Goal: Navigation & Orientation: Find specific page/section

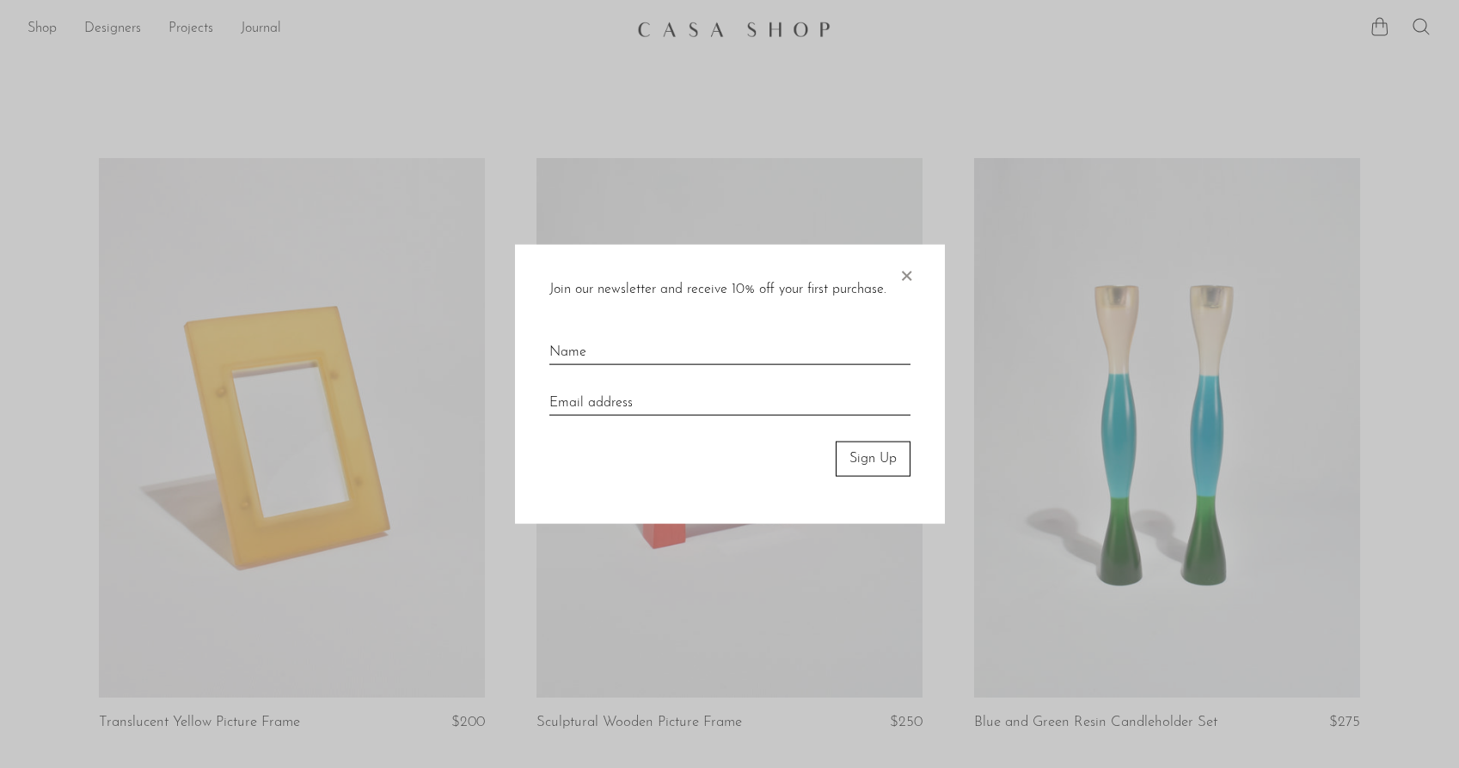
click at [907, 275] on span "×" at bounding box center [905, 272] width 17 height 55
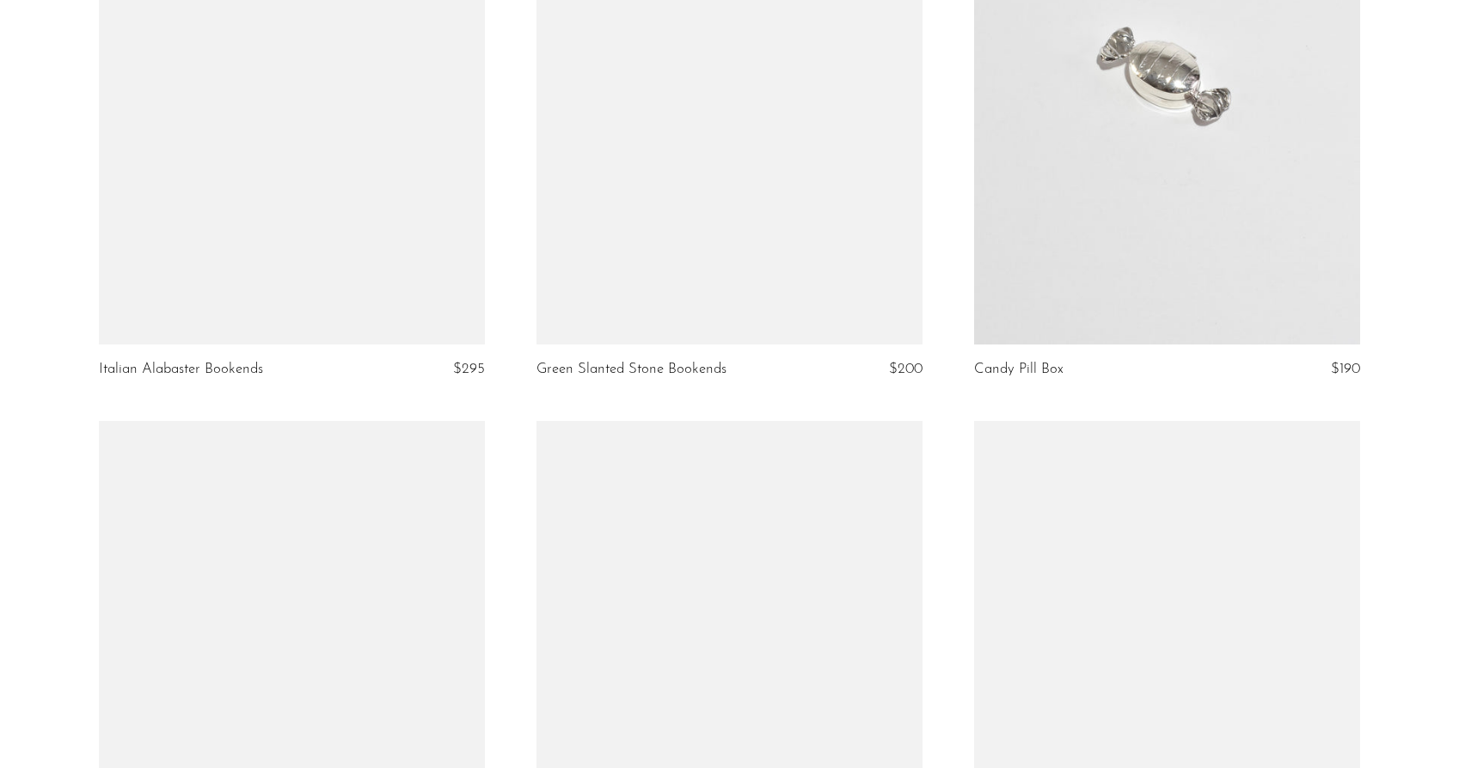
scroll to position [4056, 0]
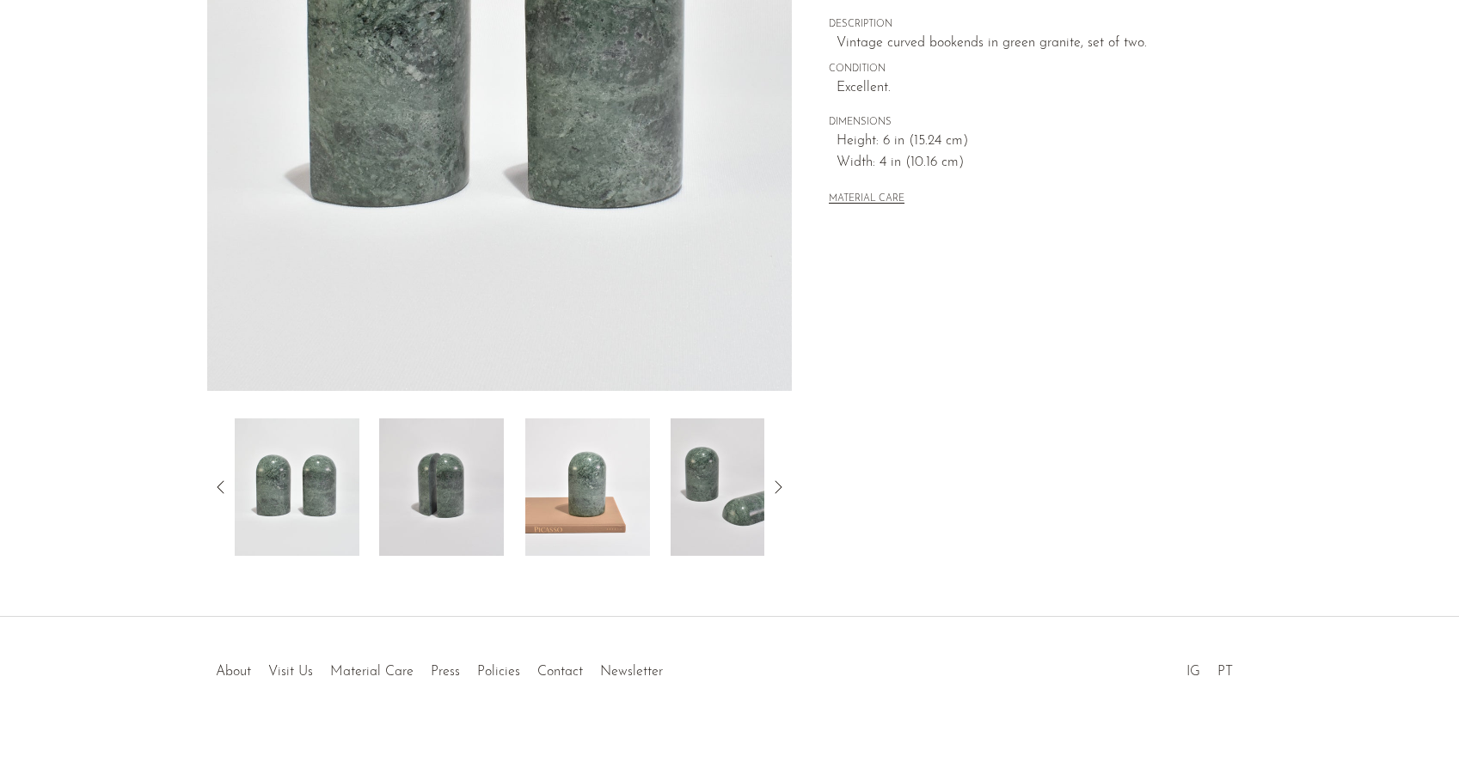
scroll to position [351, 0]
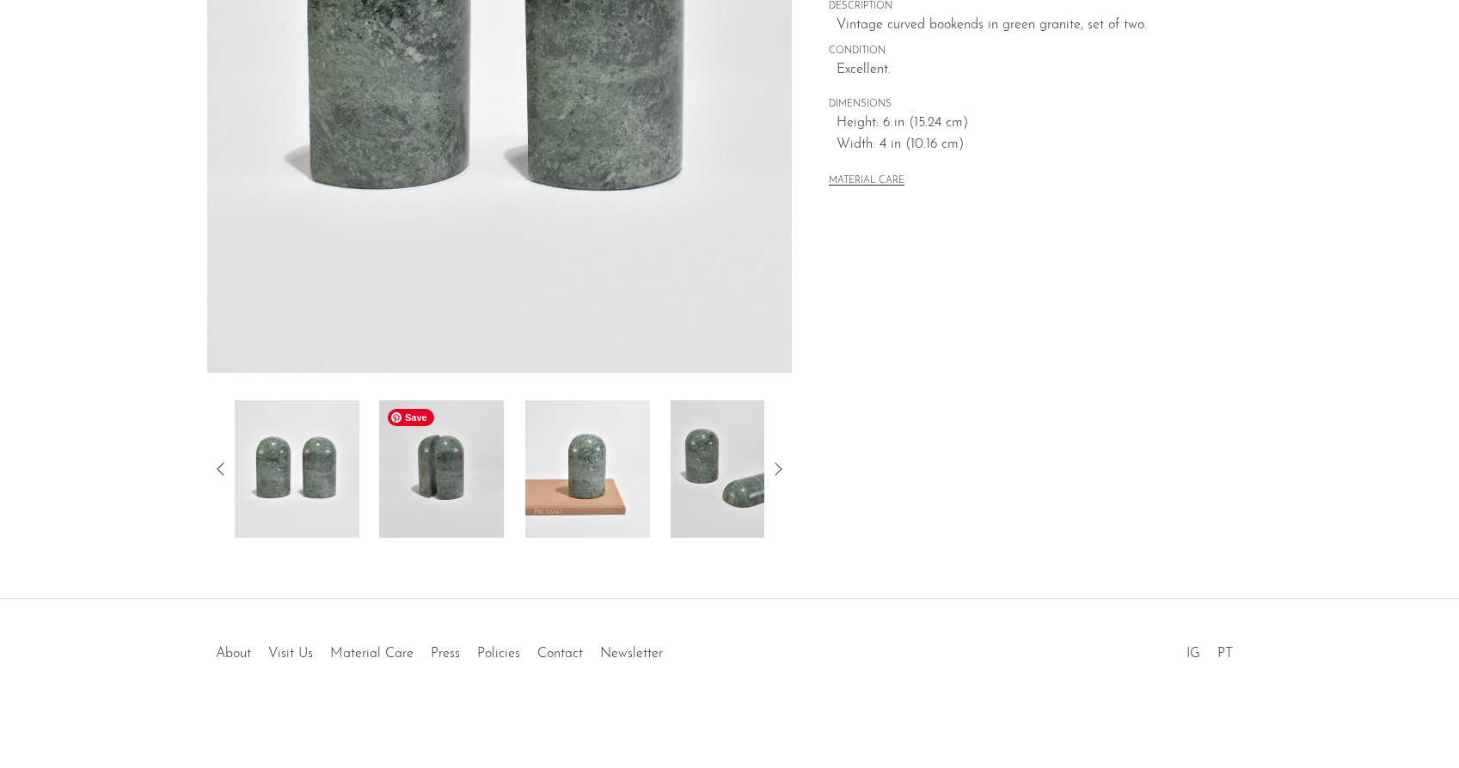
click at [434, 495] on img at bounding box center [441, 470] width 125 height 138
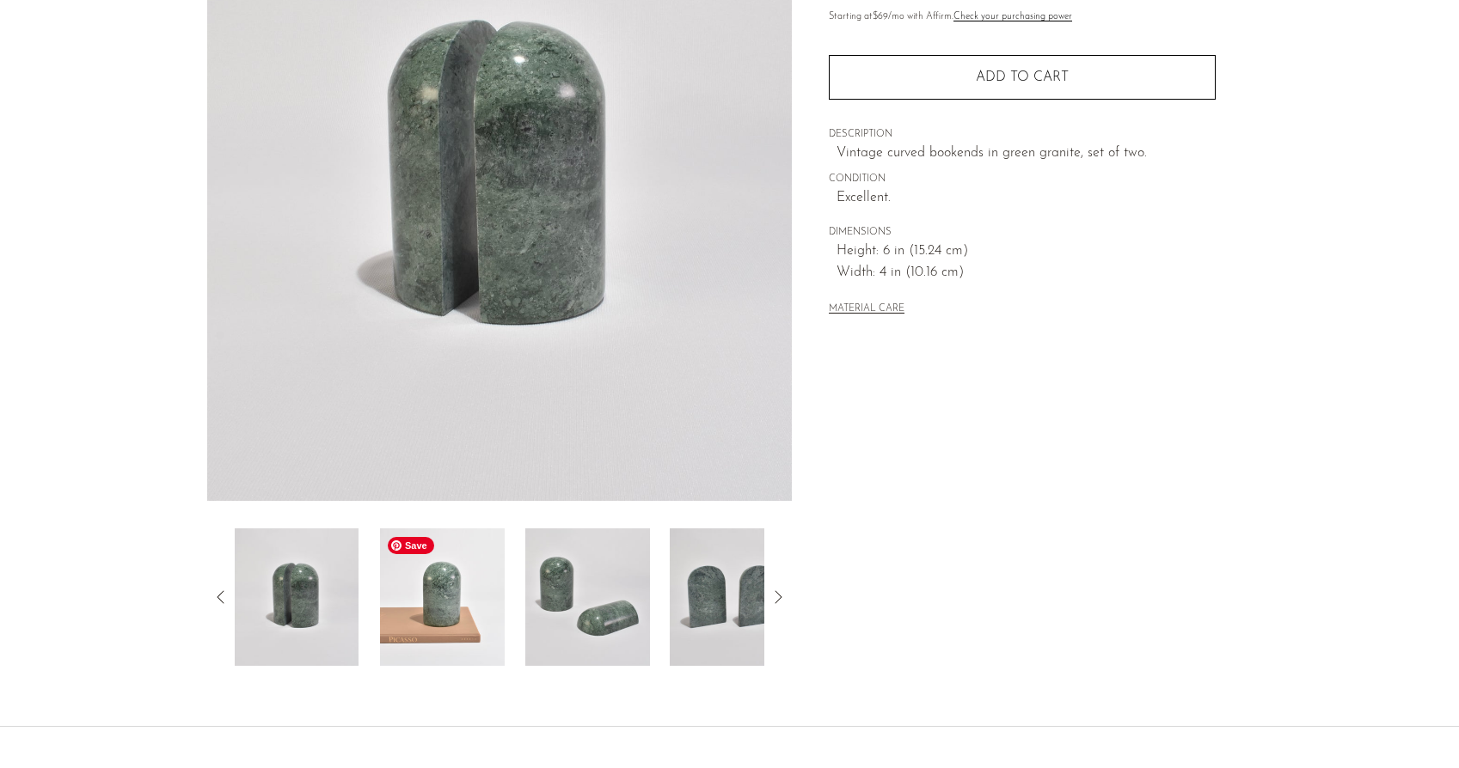
scroll to position [182, 0]
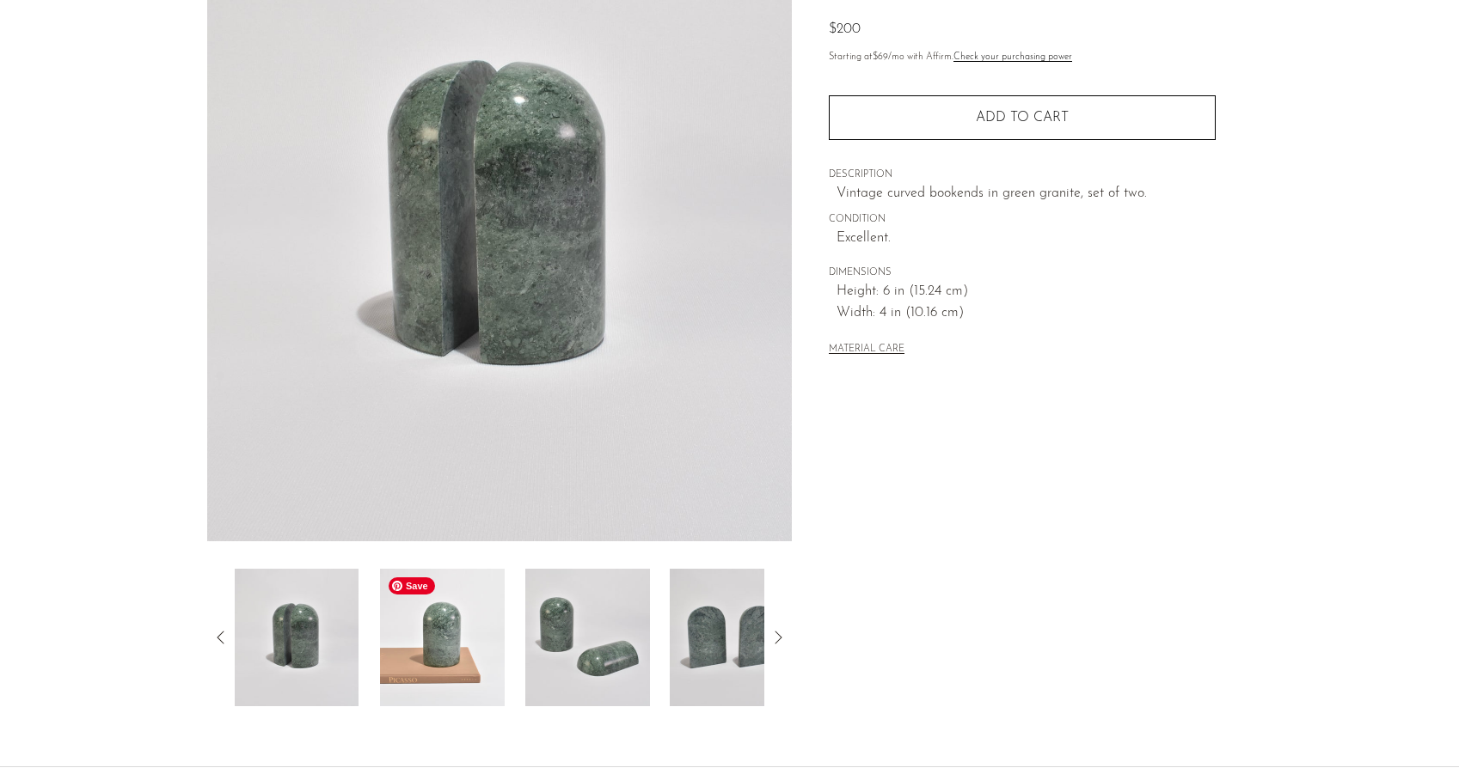
click at [443, 636] on img at bounding box center [442, 638] width 125 height 138
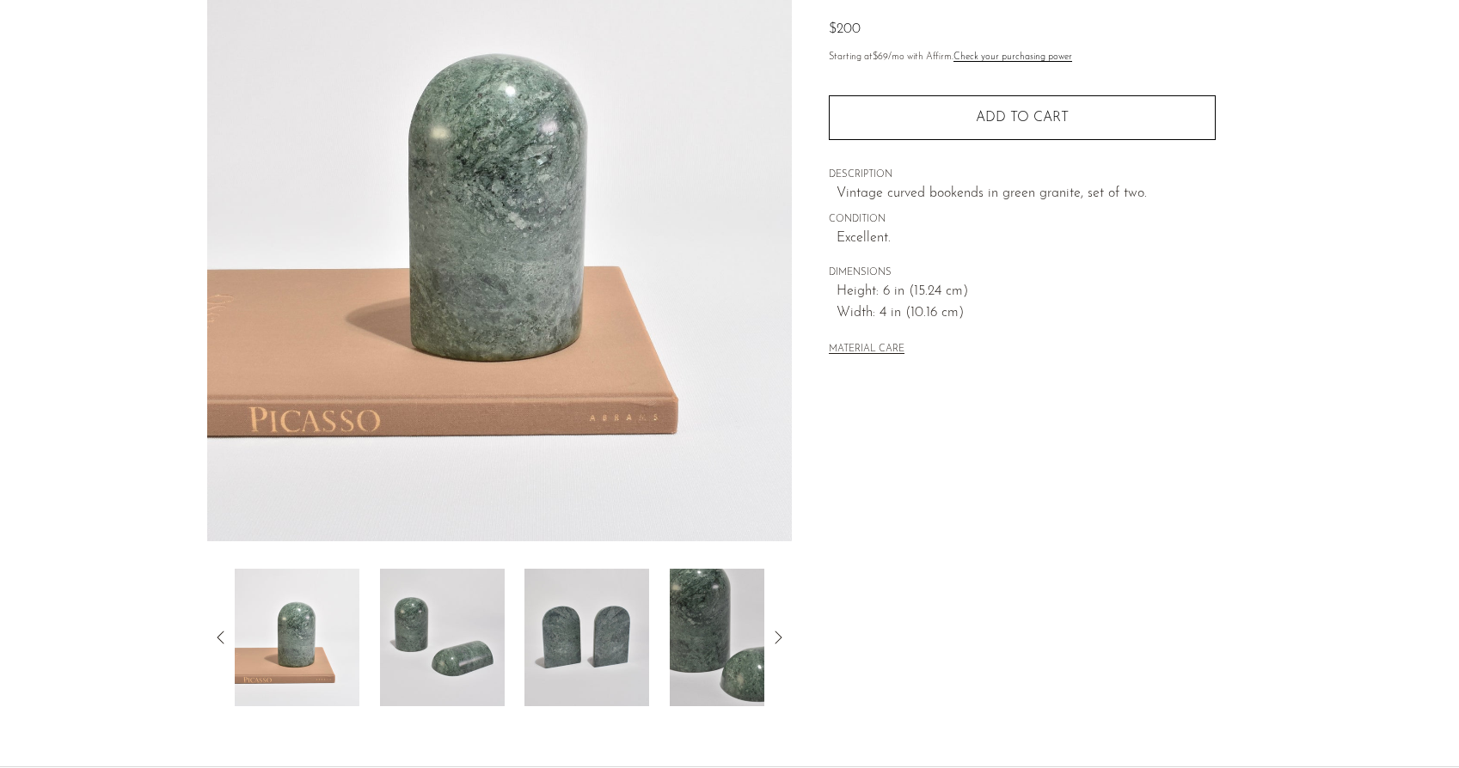
scroll to position [0, 0]
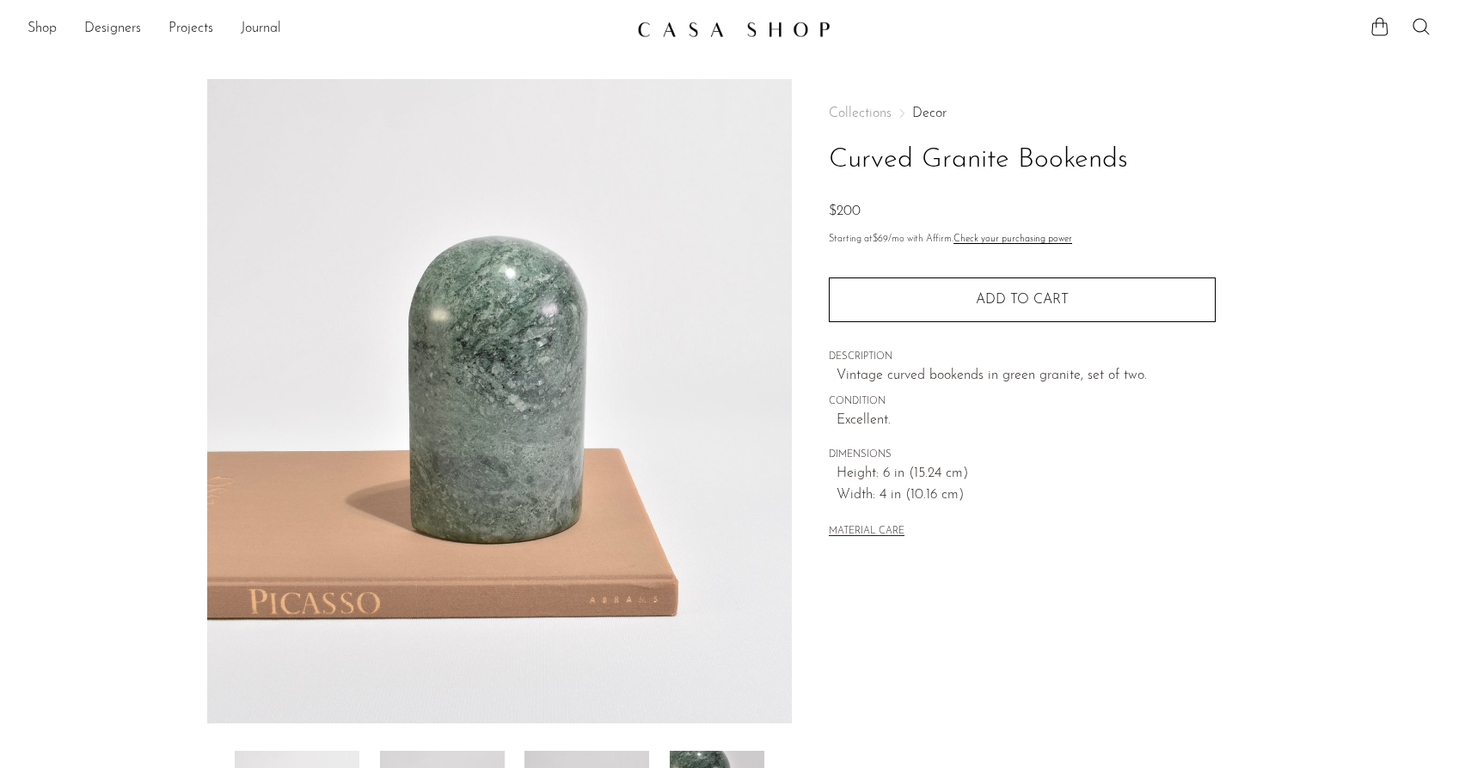
click at [935, 114] on link "Decor" at bounding box center [929, 114] width 34 height 14
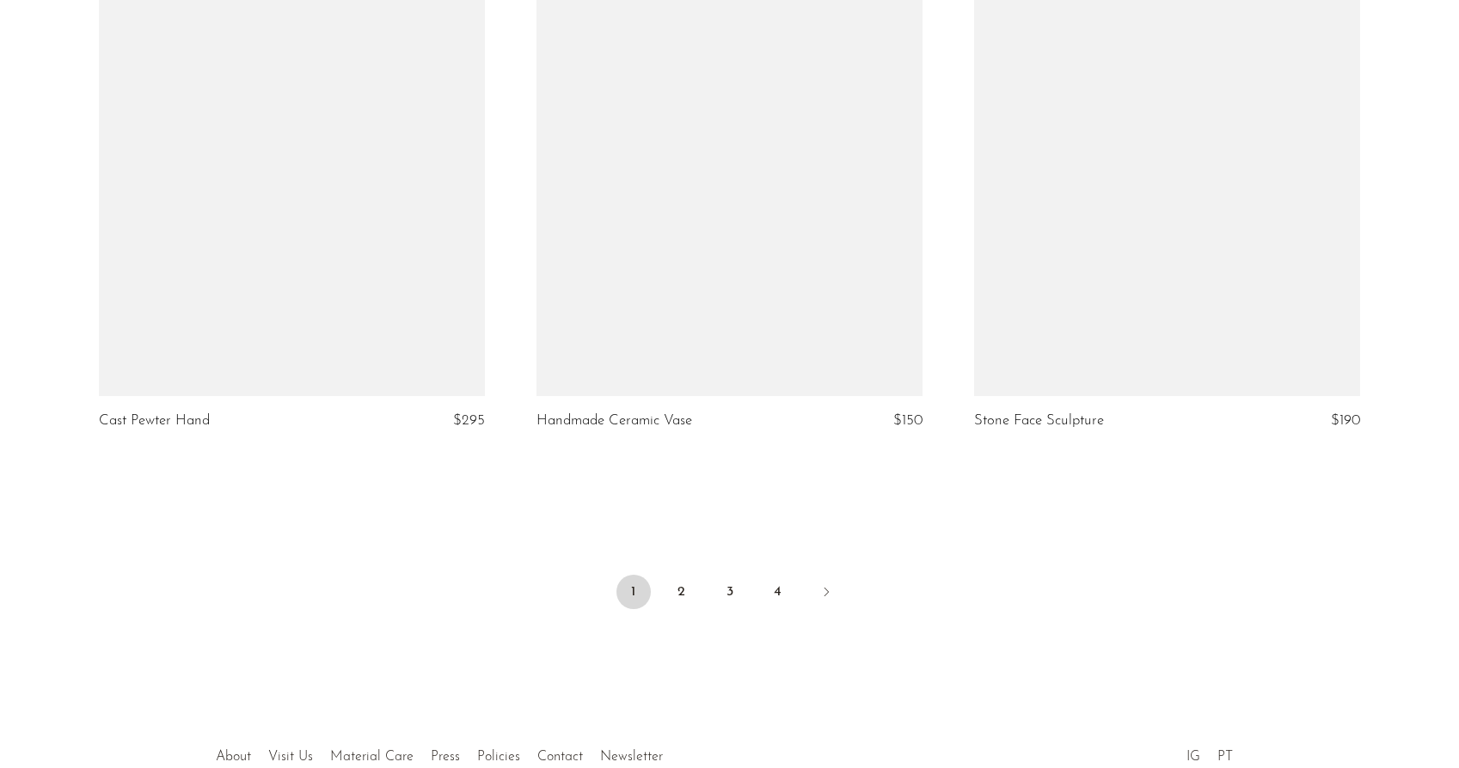
scroll to position [7186, 0]
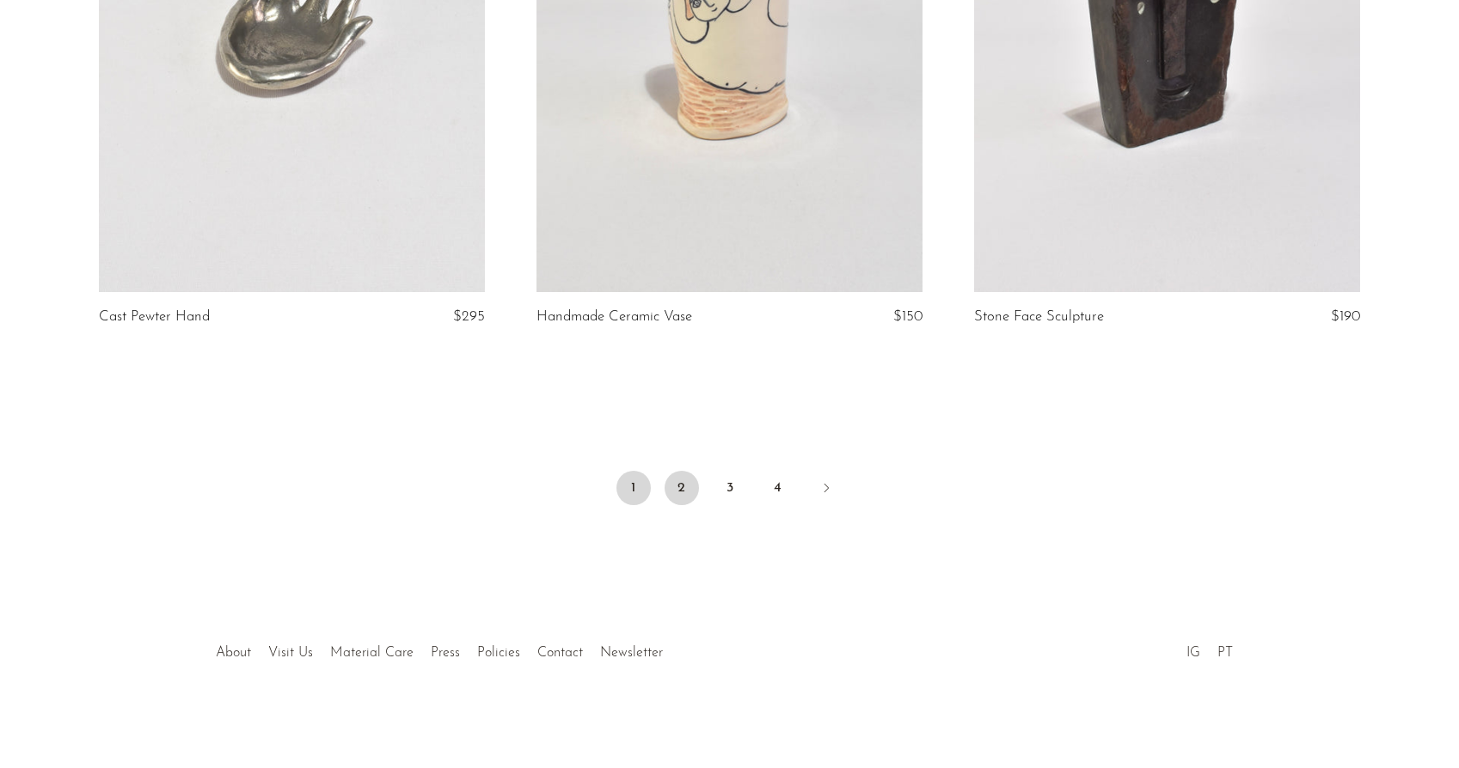
click at [677, 479] on link "2" at bounding box center [681, 488] width 34 height 34
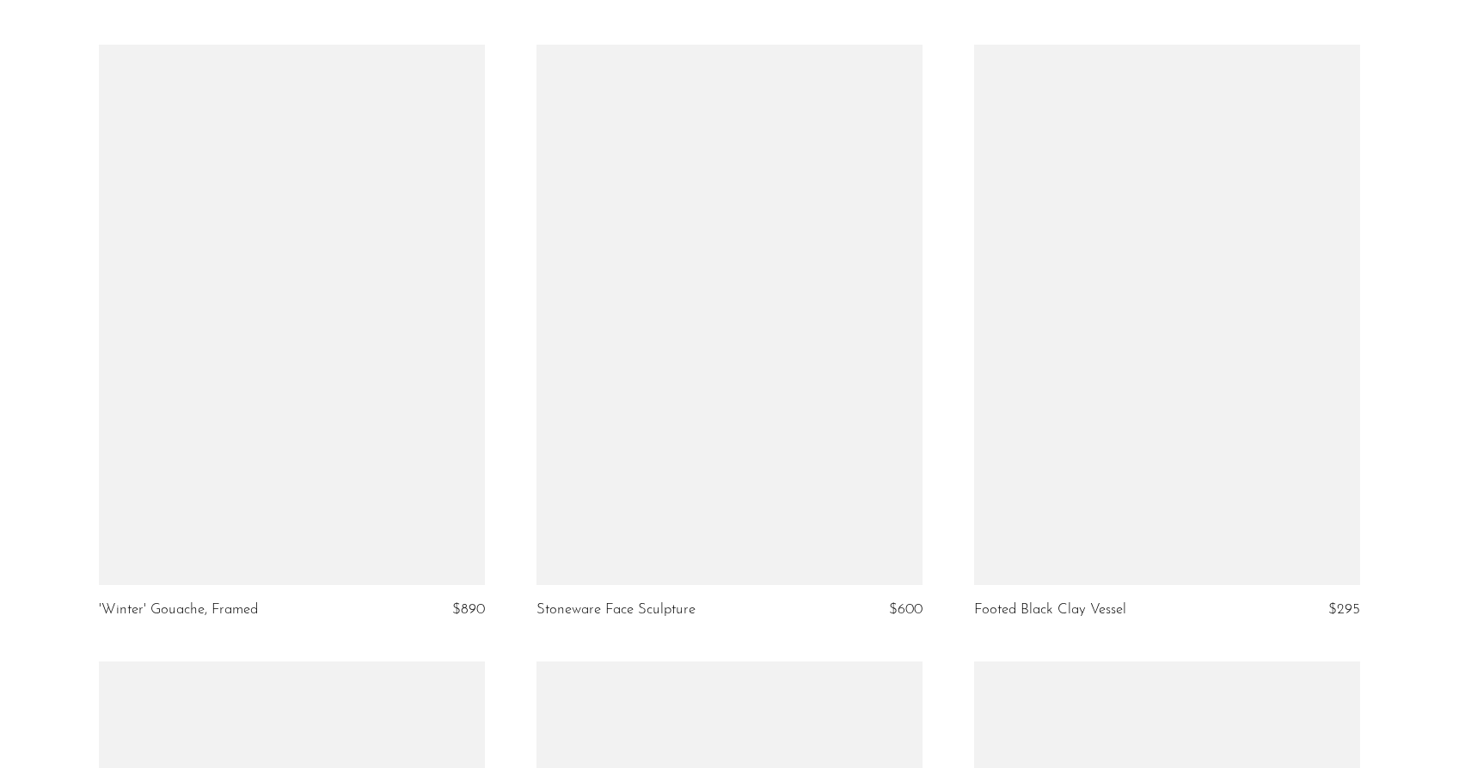
scroll to position [3179, 0]
